Goal: Check status: Check status

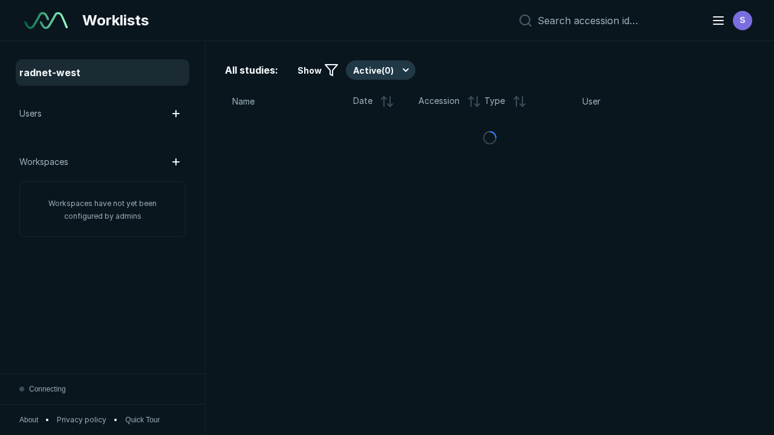
scroll to position [3301, 5035]
